Goal: Navigation & Orientation: Understand site structure

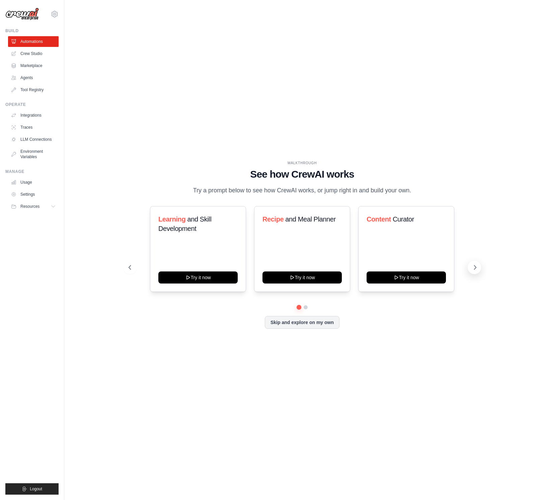
click at [477, 266] on icon at bounding box center [475, 267] width 7 height 7
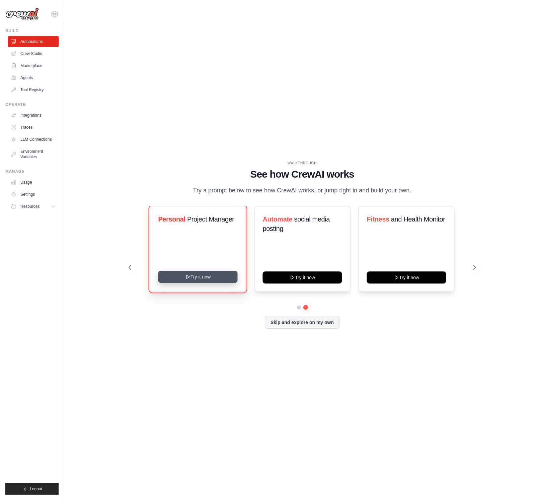
click at [200, 279] on button "Try it now" at bounding box center [197, 277] width 79 height 12
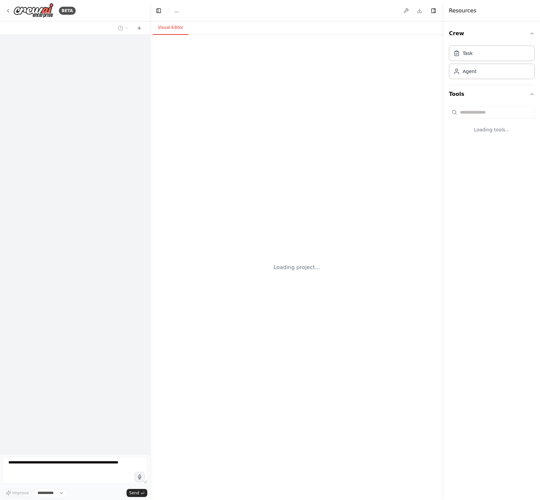
select select "****"
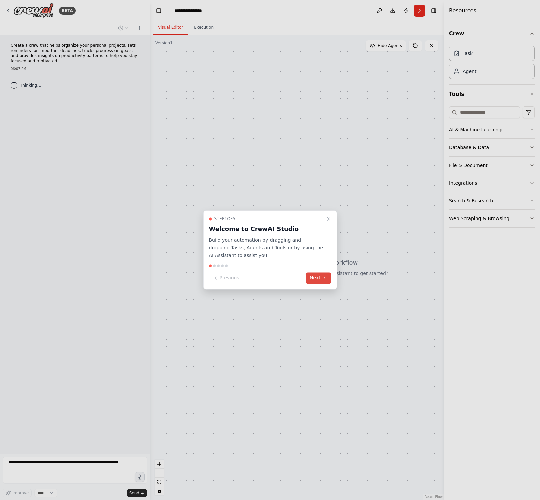
click at [322, 281] on button "Next" at bounding box center [319, 278] width 26 height 11
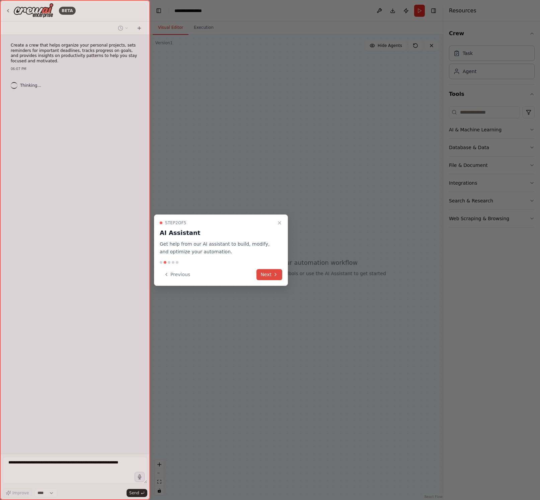
click at [268, 275] on button "Next" at bounding box center [270, 274] width 26 height 11
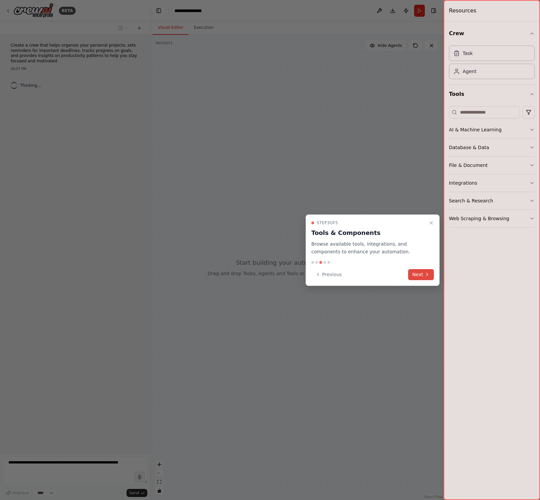
click at [427, 275] on icon at bounding box center [427, 274] width 5 height 5
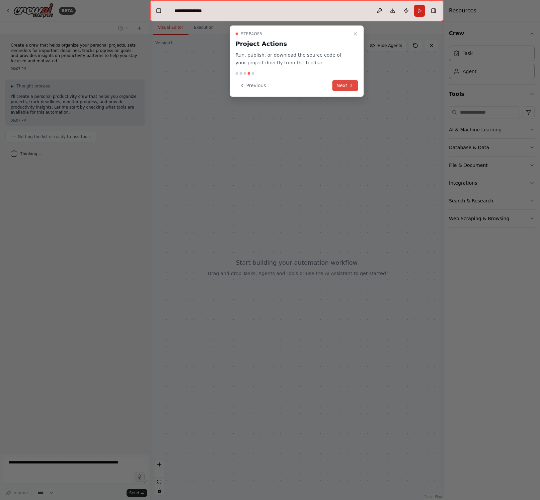
click at [340, 82] on button "Next" at bounding box center [346, 85] width 26 height 11
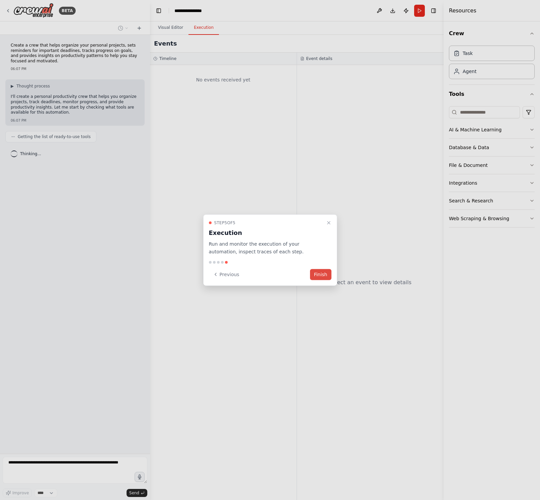
click at [319, 274] on button "Finish" at bounding box center [320, 274] width 21 height 11
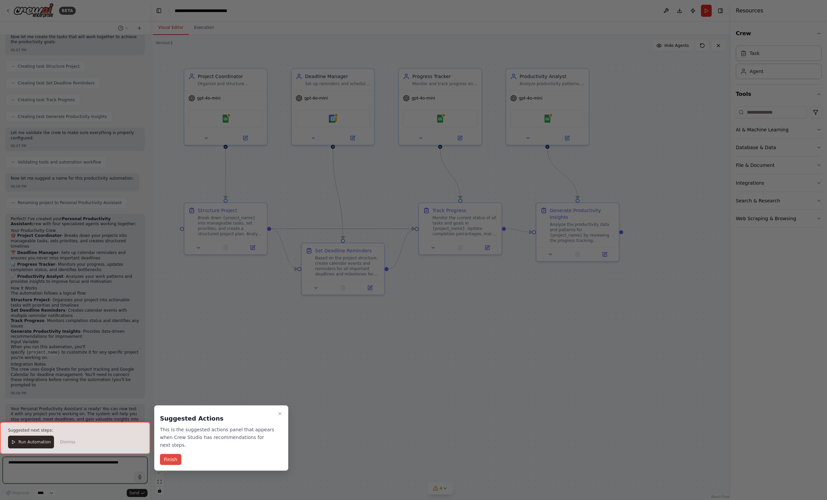
scroll to position [307, 0]
click at [168, 460] on button "Finish" at bounding box center [170, 459] width 21 height 11
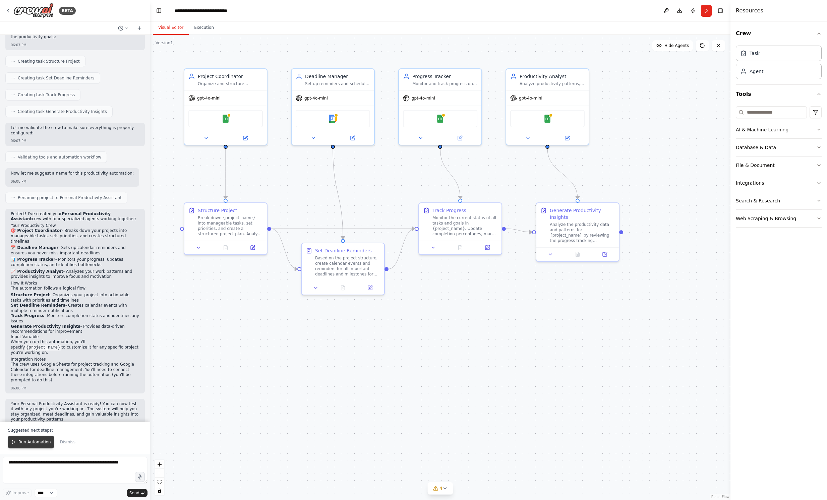
click at [22, 445] on span "Run Automation" at bounding box center [34, 441] width 32 height 5
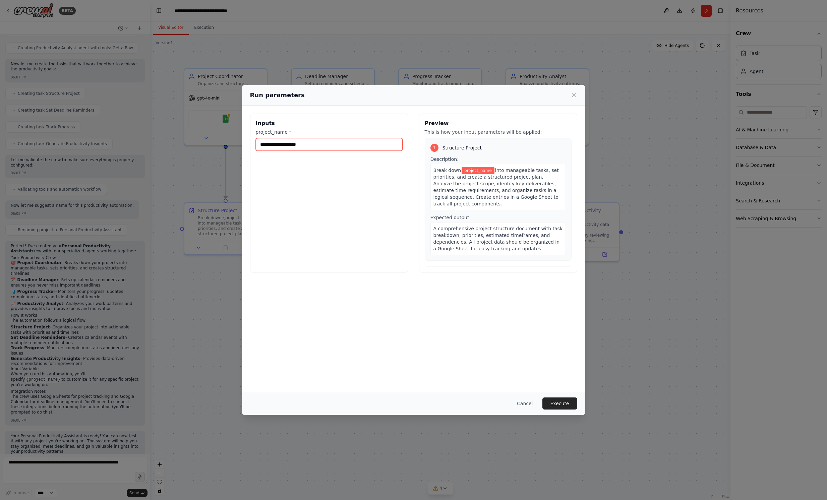
click at [295, 145] on input "project_name *" at bounding box center [329, 144] width 147 height 13
type input "********"
click at [540, 403] on button "Execute" at bounding box center [559, 403] width 35 height 12
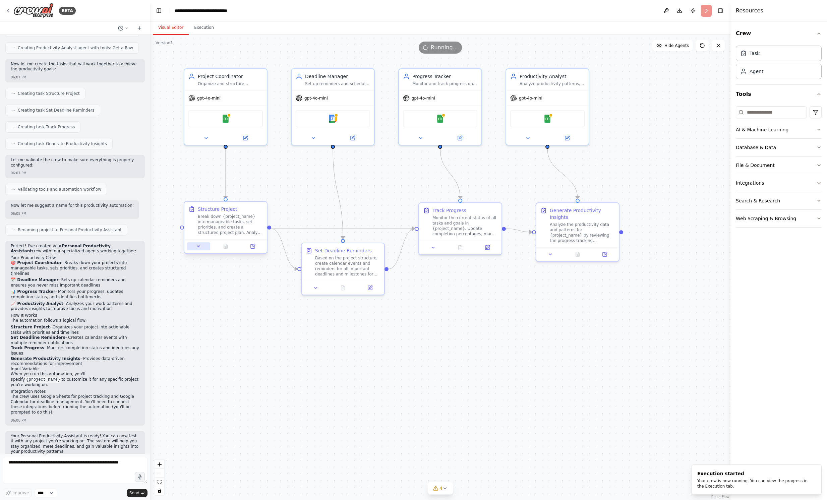
click at [199, 248] on icon at bounding box center [198, 246] width 5 height 5
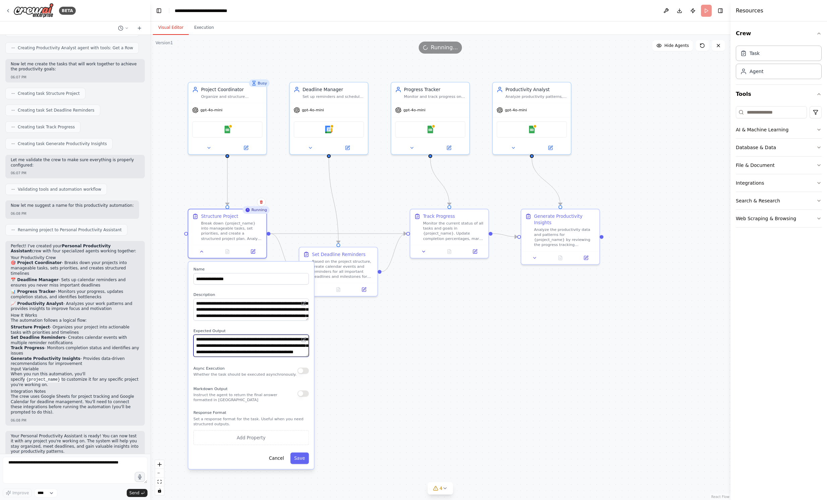
scroll to position [0, 0]
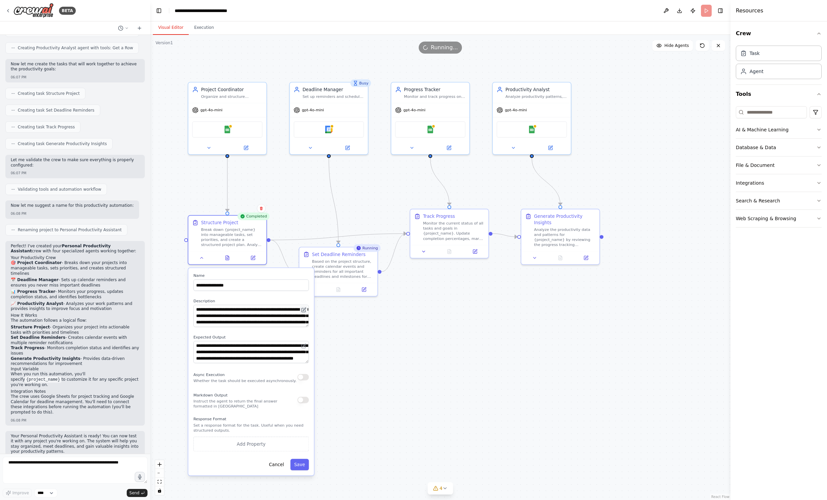
drag, startPoint x: 306, startPoint y: 304, endPoint x: 307, endPoint y: 309, distance: 5.4
click at [307, 309] on button at bounding box center [304, 310] width 8 height 8
click at [279, 461] on button "Cancel" at bounding box center [276, 464] width 23 height 11
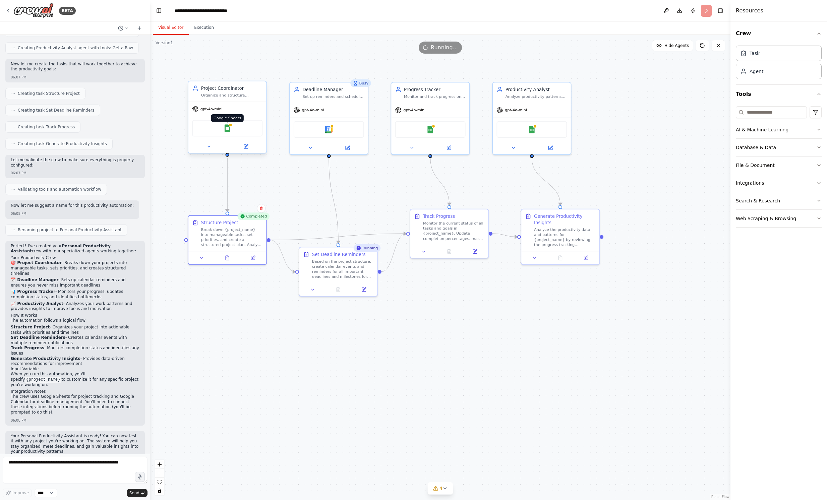
click at [228, 131] on img at bounding box center [227, 128] width 8 height 8
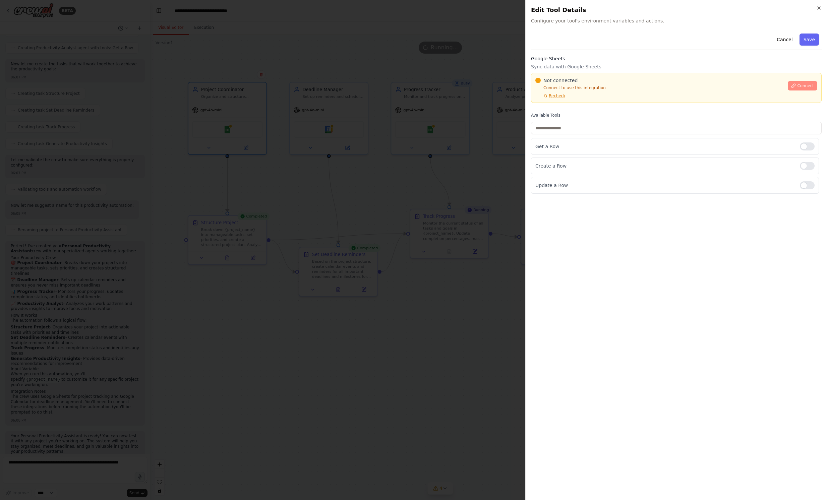
click at [540, 83] on button "Connect" at bounding box center [801, 85] width 29 height 9
click at [471, 193] on div at bounding box center [413, 250] width 827 height 500
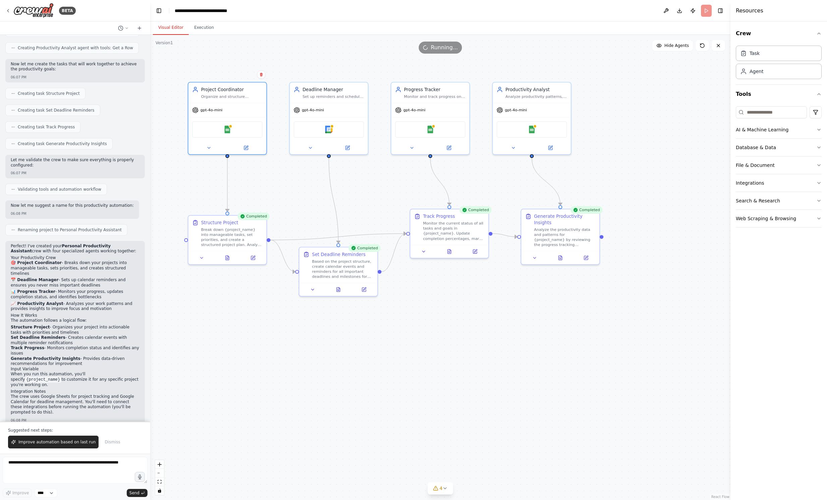
scroll to position [307, 0]
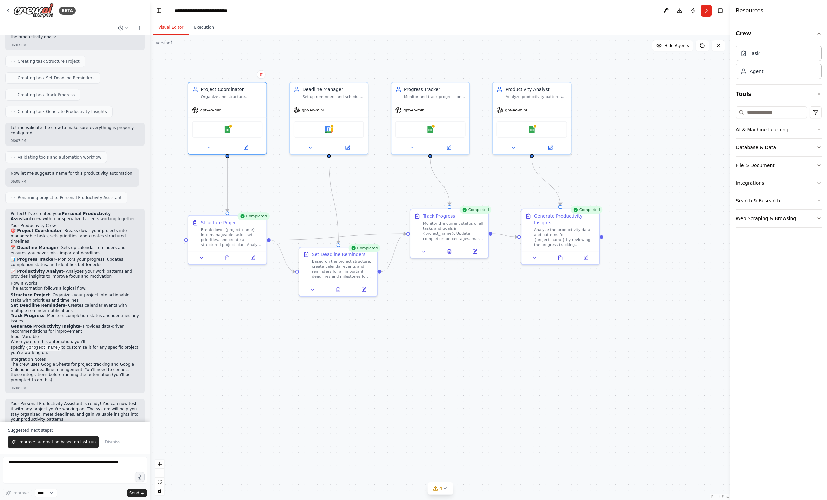
click at [540, 221] on div "Web Scraping & Browsing" at bounding box center [765, 218] width 60 height 7
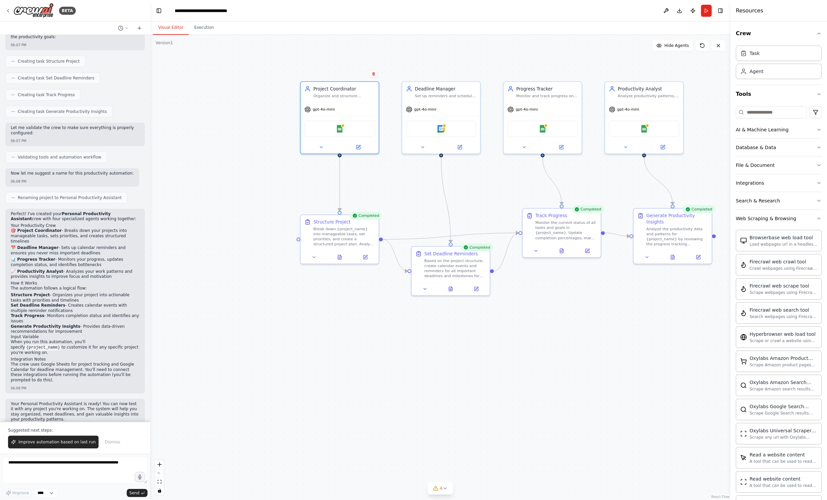
drag, startPoint x: 519, startPoint y: 307, endPoint x: 637, endPoint y: 306, distance: 117.9
click at [540, 306] on div ".deletable-edge-delete-btn { width: 20px; height: 20px; border: 0px solid #ffff…" at bounding box center [440, 267] width 580 height 465
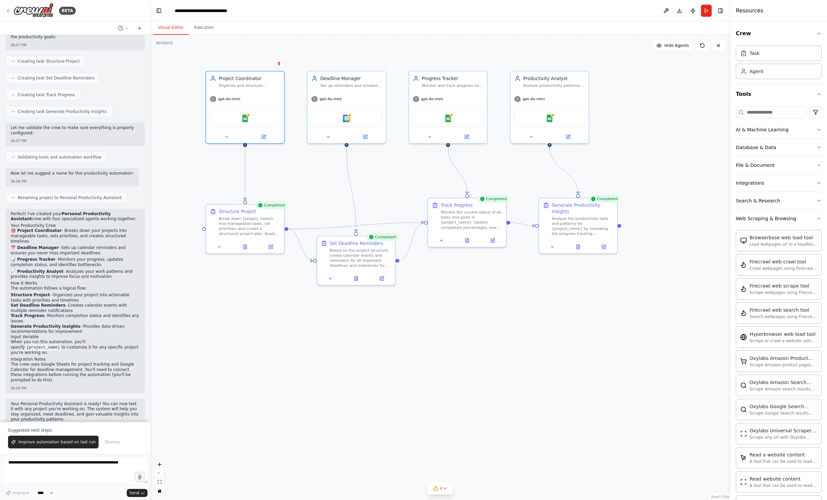
drag, startPoint x: 645, startPoint y: 313, endPoint x: 551, endPoint y: 303, distance: 94.1
click at [540, 303] on div ".deletable-edge-delete-btn { width: 20px; height: 20px; border: 0px solid #ffff…" at bounding box center [440, 267] width 580 height 465
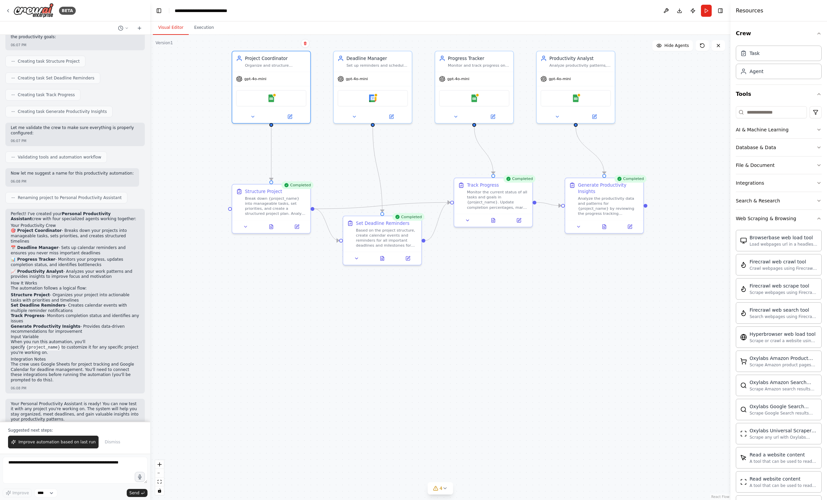
drag, startPoint x: 499, startPoint y: 335, endPoint x: 557, endPoint y: 323, distance: 60.2
click at [525, 317] on div ".deletable-edge-delete-btn { width: 20px; height: 20px; border: 0px solid #ffff…" at bounding box center [440, 267] width 580 height 465
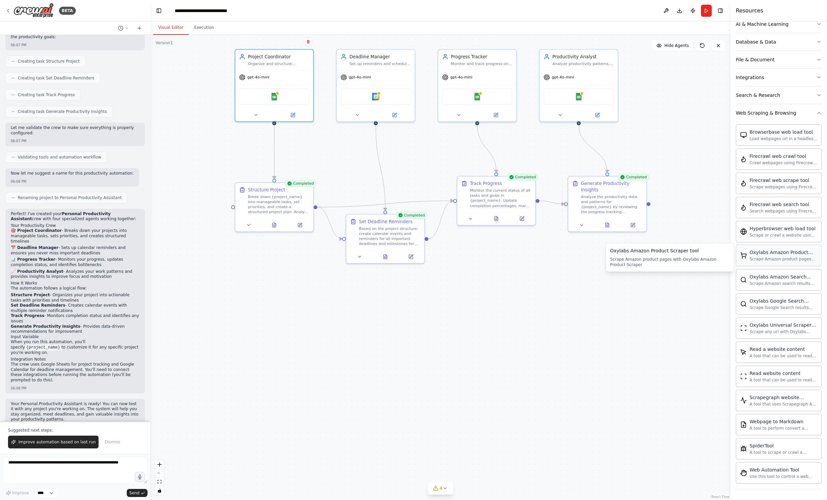
scroll to position [0, 0]
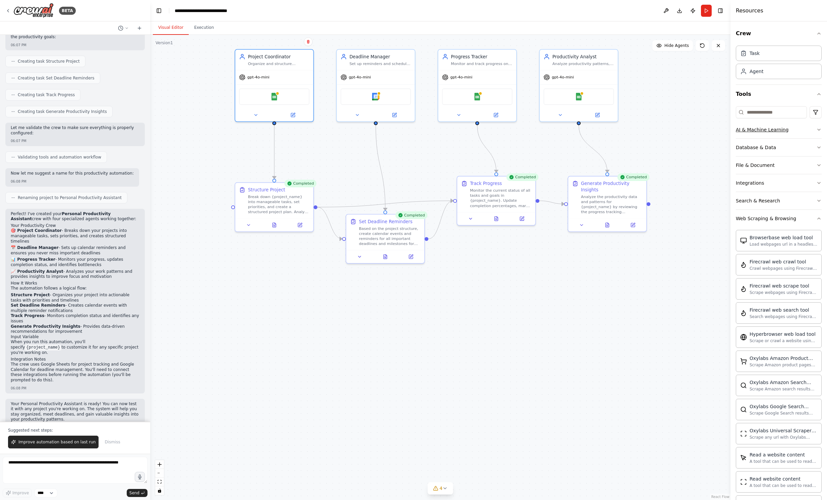
click at [540, 135] on button "AI & Machine Learning" at bounding box center [778, 129] width 86 height 17
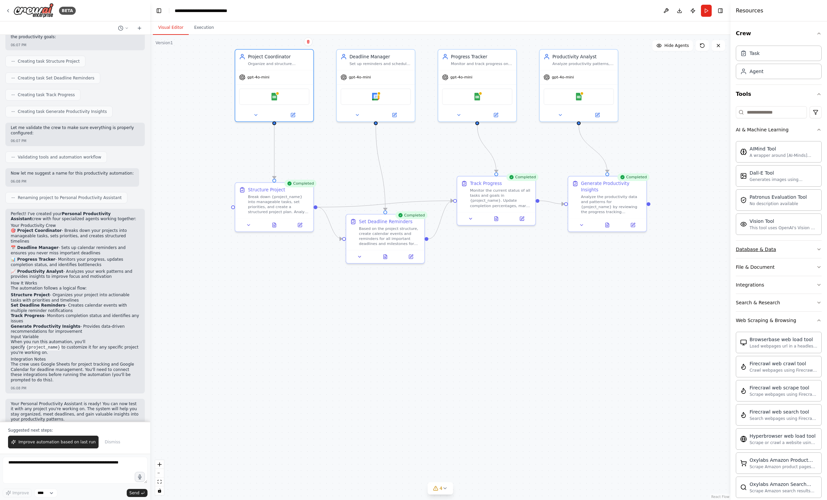
click at [540, 248] on div "Database & Data" at bounding box center [755, 249] width 40 height 7
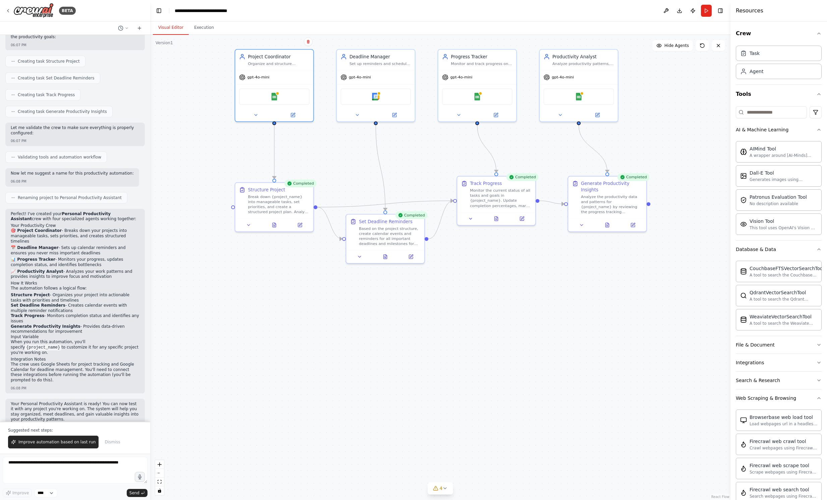
click at [540, 327] on div ".deletable-edge-delete-btn { width: 20px; height: 20px; border: 0px solid #ffff…" at bounding box center [440, 267] width 580 height 465
click at [38, 6] on img at bounding box center [33, 10] width 40 height 15
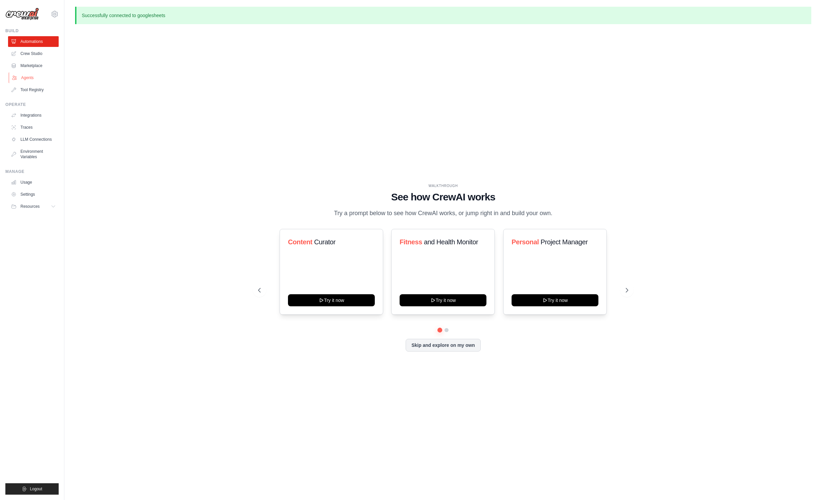
click at [26, 77] on link "Agents" at bounding box center [34, 77] width 51 height 11
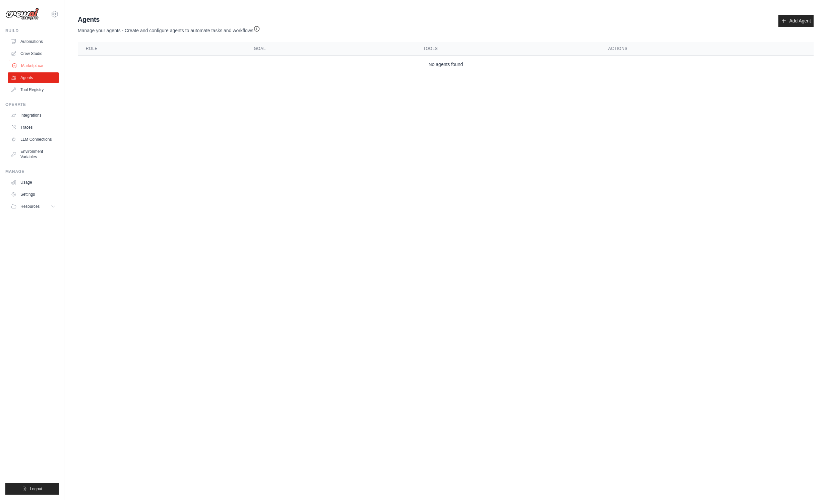
click at [26, 63] on link "Marketplace" at bounding box center [34, 65] width 51 height 11
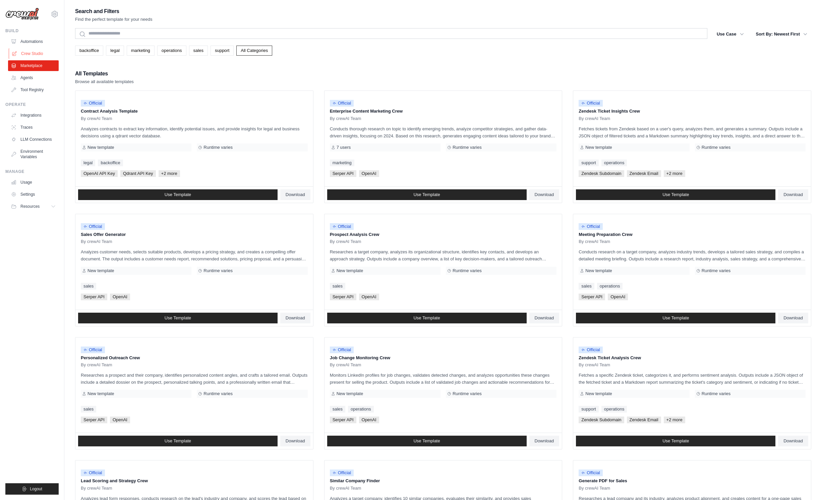
click at [26, 57] on link "Crew Studio" at bounding box center [34, 53] width 51 height 11
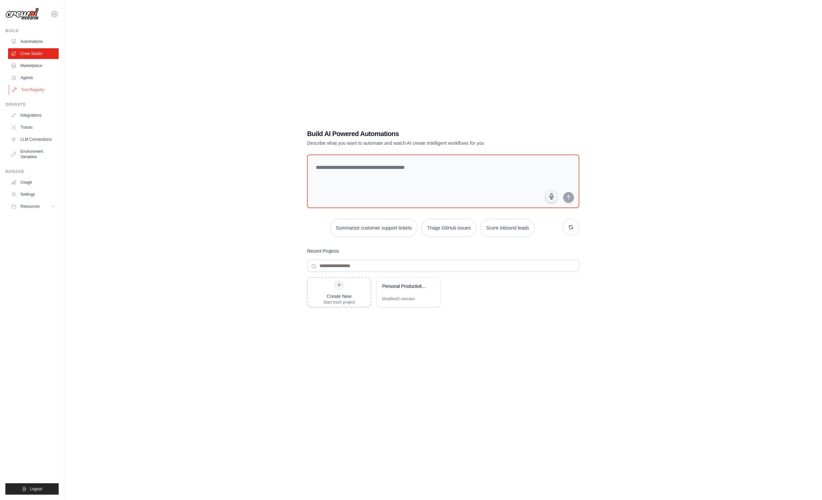
click at [21, 89] on link "Tool Registry" at bounding box center [34, 89] width 51 height 11
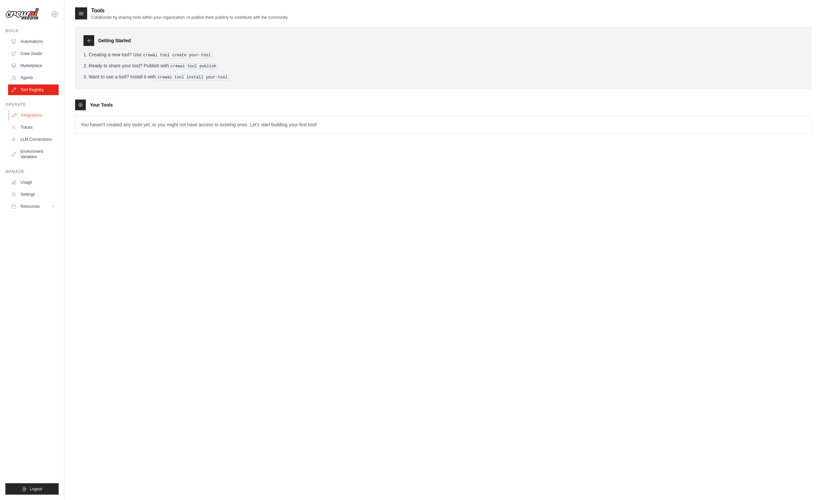
click at [22, 114] on link "Integrations" at bounding box center [34, 115] width 51 height 11
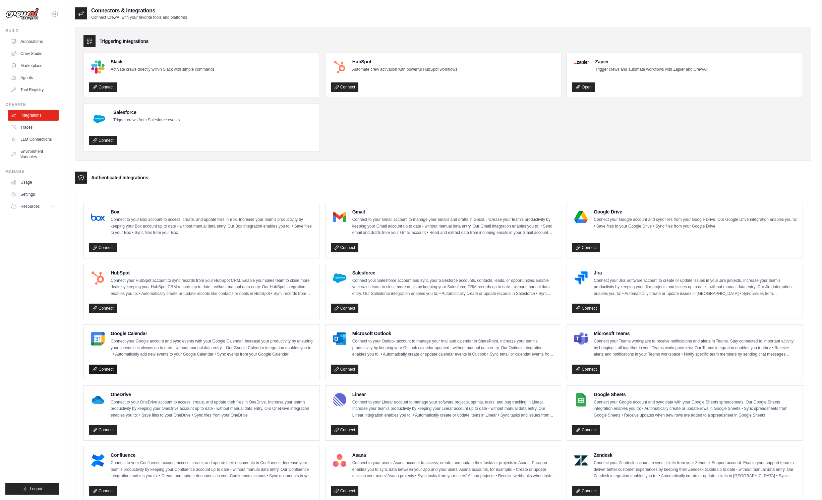
click at [107, 371] on link "Connect" at bounding box center [103, 369] width 28 height 9
click at [24, 124] on link "Traces" at bounding box center [34, 127] width 51 height 11
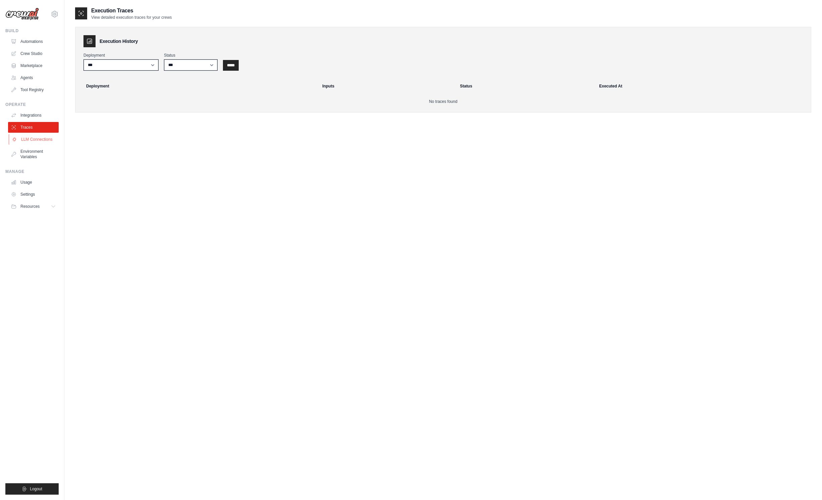
click at [28, 136] on link "LLM Connections" at bounding box center [34, 139] width 51 height 11
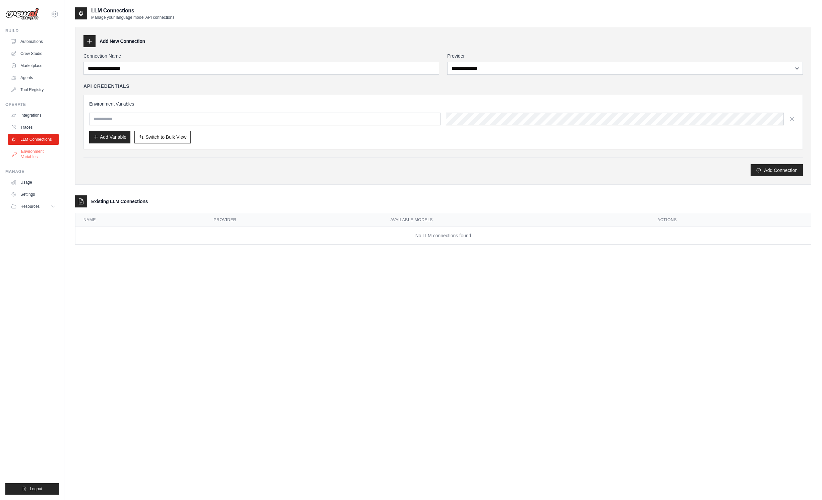
click at [26, 153] on link "Environment Variables" at bounding box center [34, 154] width 51 height 16
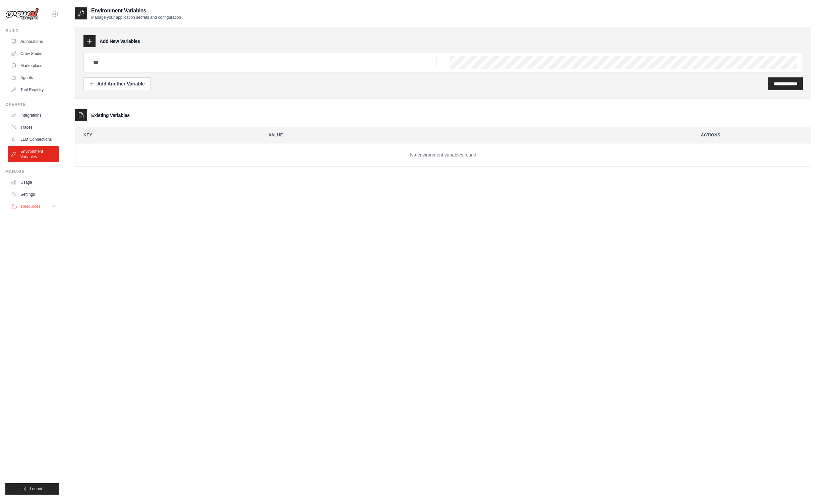
click at [28, 206] on span "Resources" at bounding box center [30, 206] width 19 height 5
click at [30, 189] on link "Settings" at bounding box center [34, 194] width 51 height 11
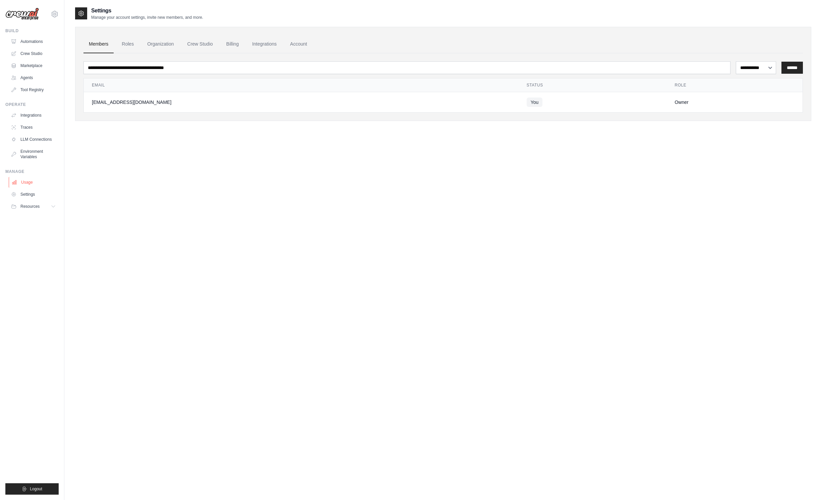
click at [26, 182] on link "Usage" at bounding box center [34, 182] width 51 height 11
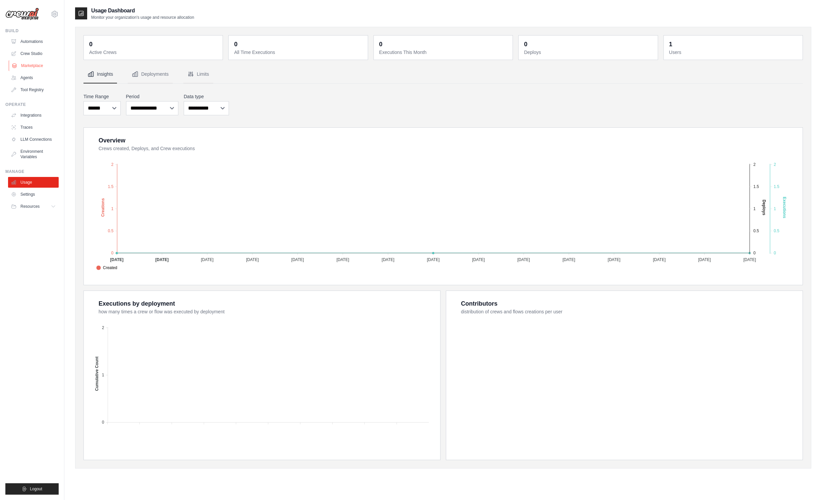
click at [30, 67] on link "Marketplace" at bounding box center [34, 65] width 51 height 11
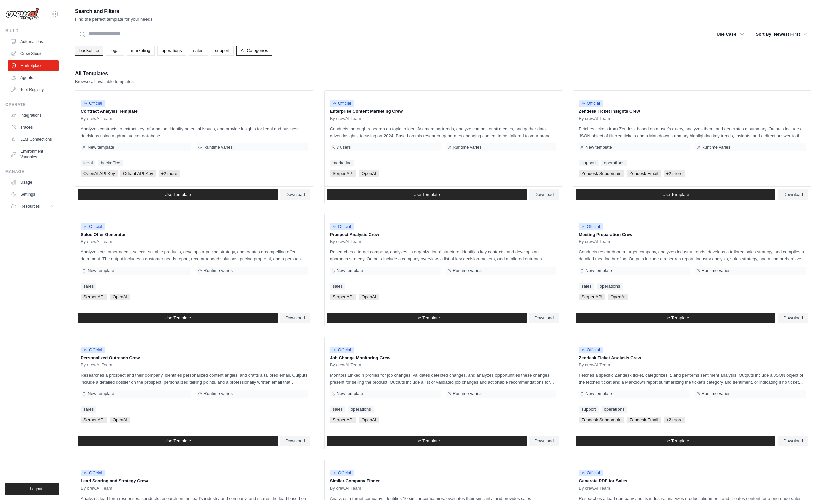
click at [97, 50] on link "backoffice" at bounding box center [89, 51] width 28 height 10
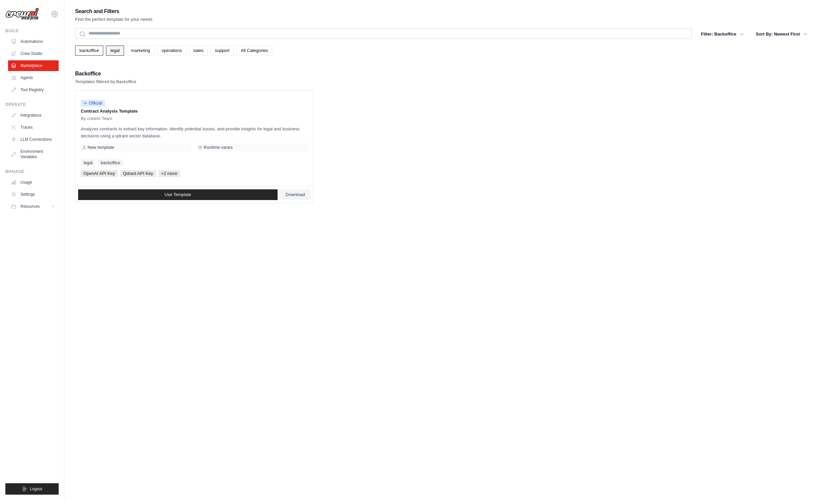
click at [117, 54] on link "legal" at bounding box center [115, 51] width 18 height 10
click at [139, 52] on link "marketing" at bounding box center [141, 51] width 28 height 10
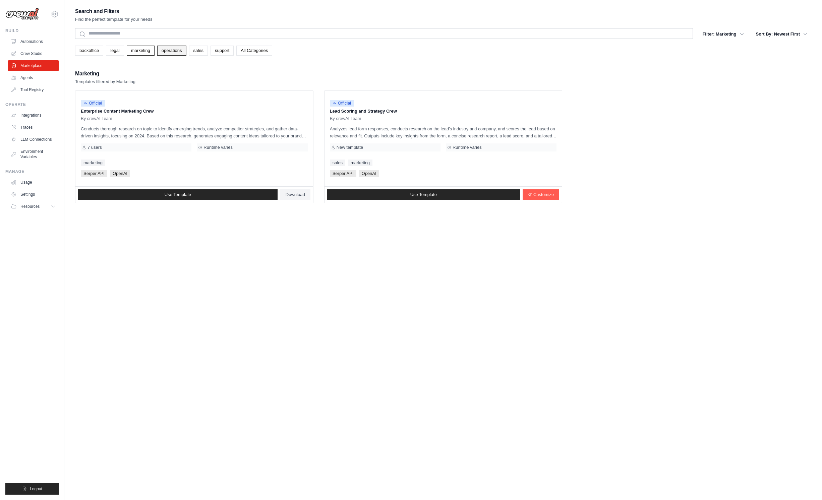
click at [172, 50] on link "operations" at bounding box center [171, 51] width 29 height 10
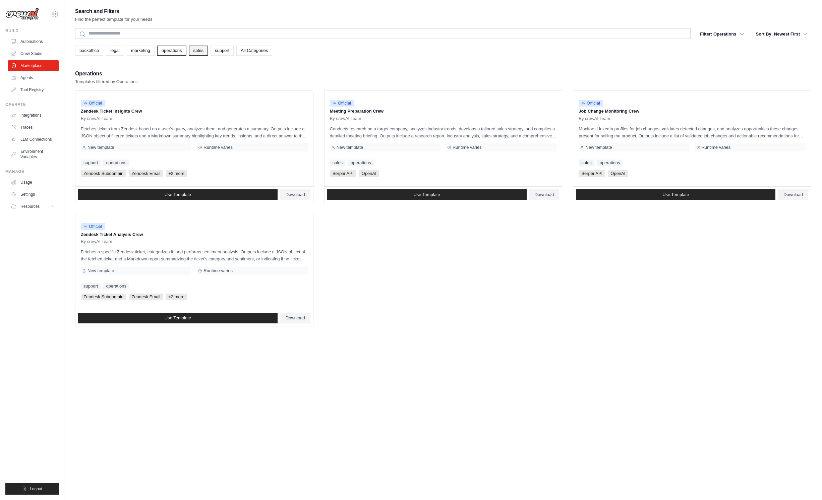
click at [197, 51] on link "sales" at bounding box center [198, 51] width 19 height 10
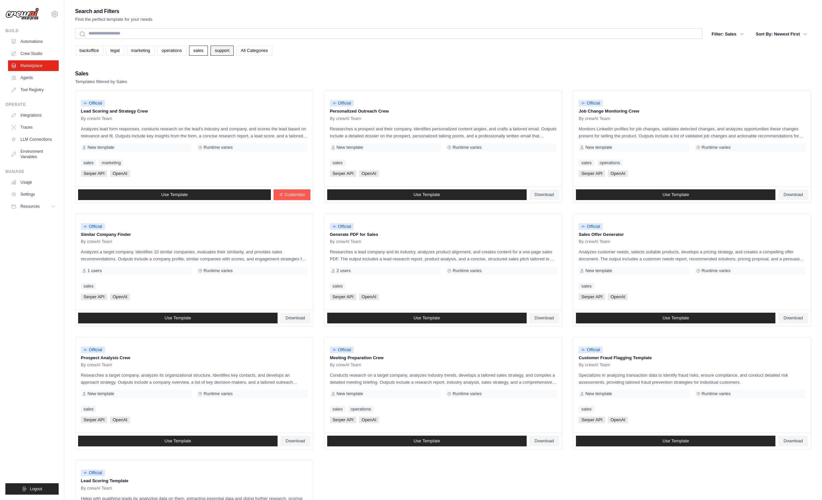
click at [224, 49] on link "support" at bounding box center [221, 51] width 23 height 10
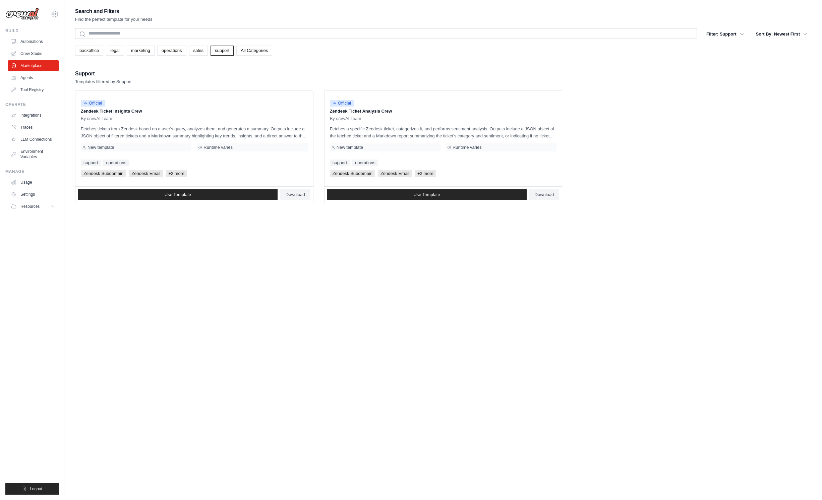
click at [251, 51] on link "All Categories" at bounding box center [254, 51] width 36 height 10
